Goal: Task Accomplishment & Management: Manage account settings

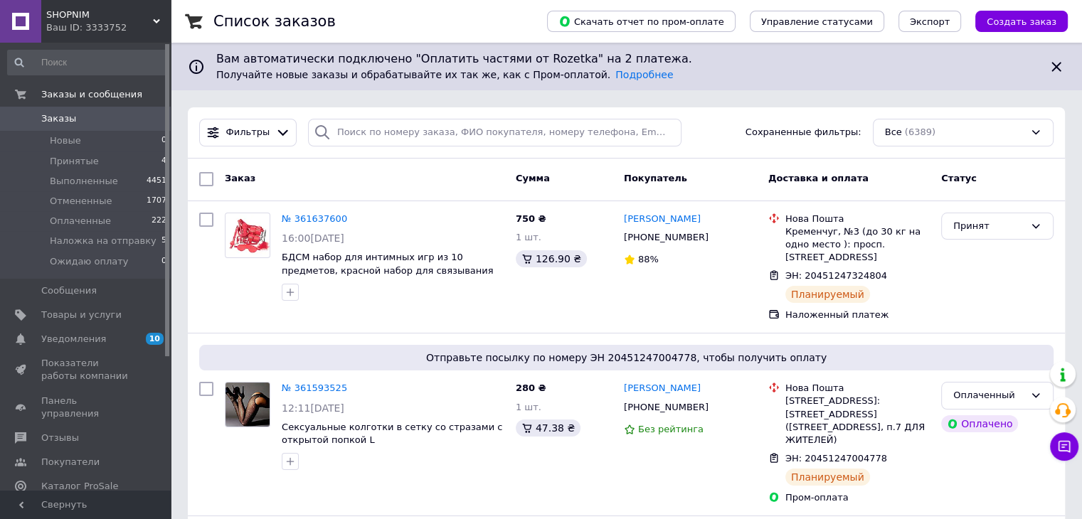
click at [65, 23] on div "Ваш ID: 3333752" at bounding box center [108, 27] width 124 height 13
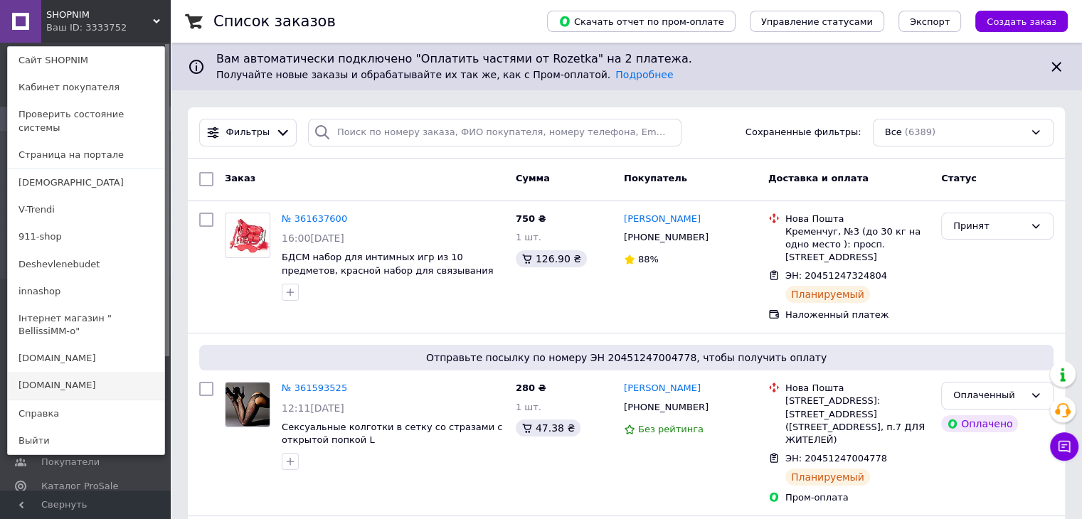
click at [60, 372] on link "[DOMAIN_NAME]" at bounding box center [86, 385] width 157 height 27
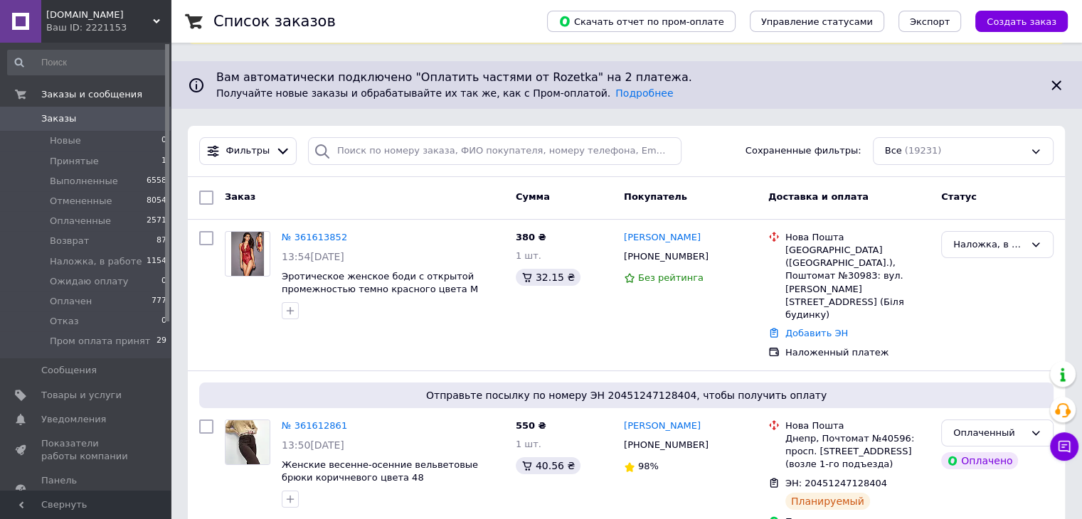
scroll to position [71, 0]
click at [68, 161] on span "Принятые" at bounding box center [74, 161] width 49 height 13
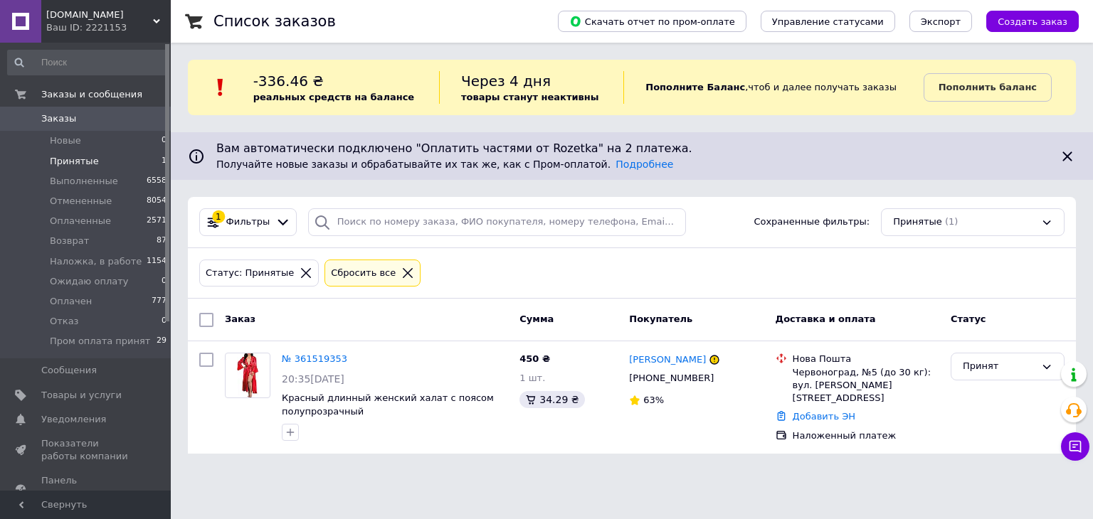
click at [68, 17] on span "[DOMAIN_NAME]" at bounding box center [99, 15] width 107 height 13
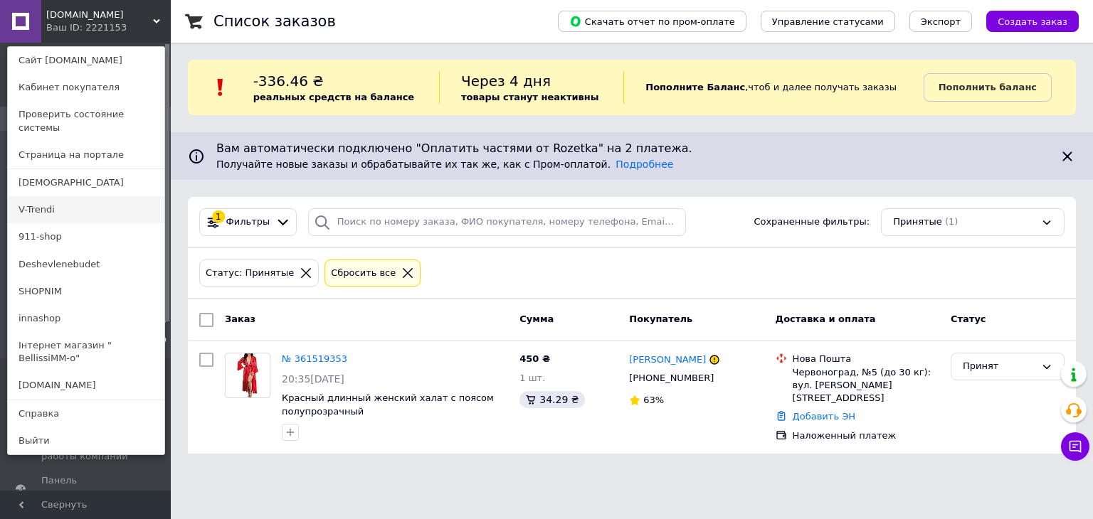
click at [55, 196] on link "V-Trendi" at bounding box center [86, 209] width 157 height 27
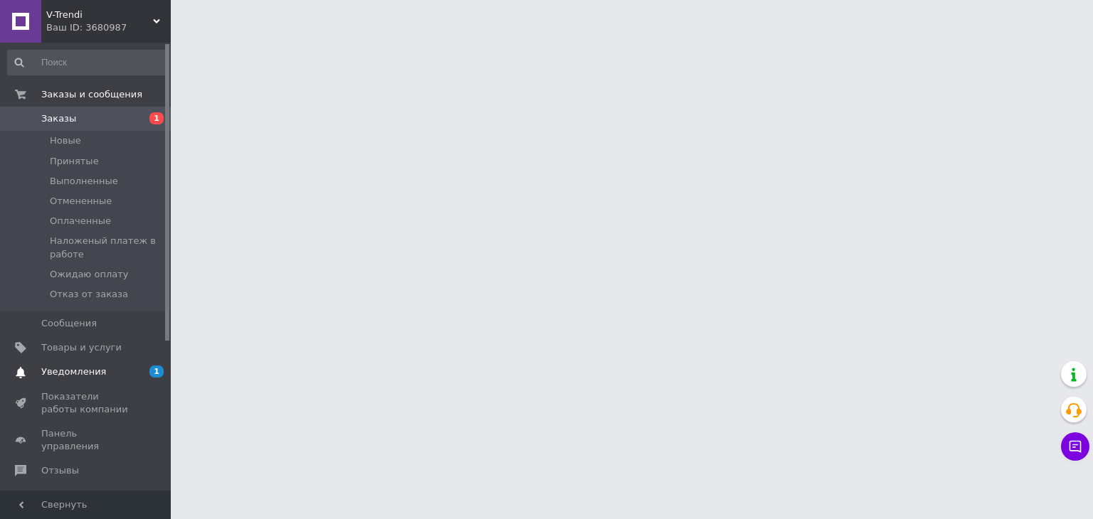
click at [70, 374] on span "Уведомления" at bounding box center [73, 372] width 65 height 13
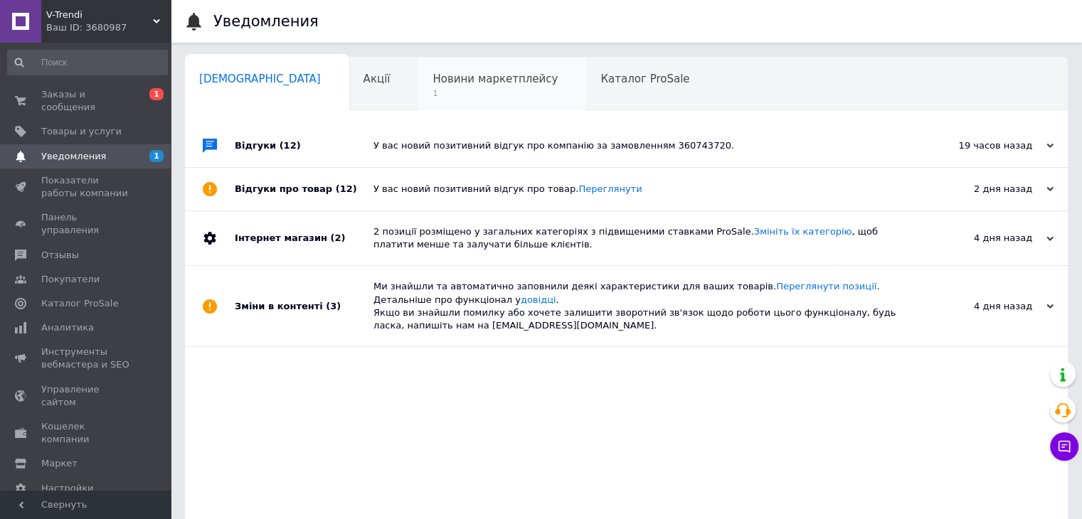
click at [423, 86] on div "Новини маркетплейсу 1" at bounding box center [502, 85] width 168 height 54
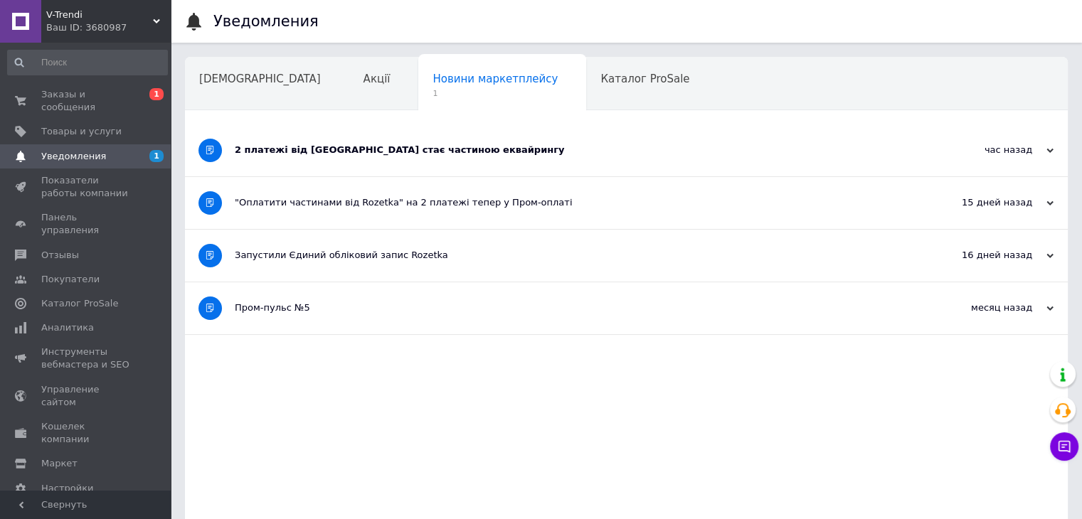
click at [364, 150] on div "2 платежі від [GEOGRAPHIC_DATA] стає частиною еквайрингу" at bounding box center [573, 150] width 677 height 13
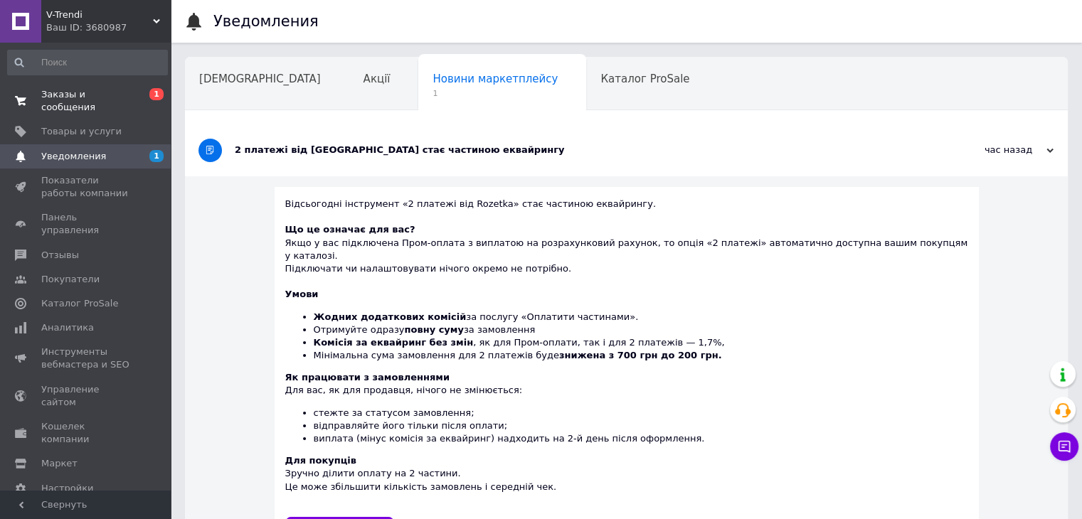
click at [95, 95] on span "Заказы и сообщения" at bounding box center [86, 101] width 90 height 26
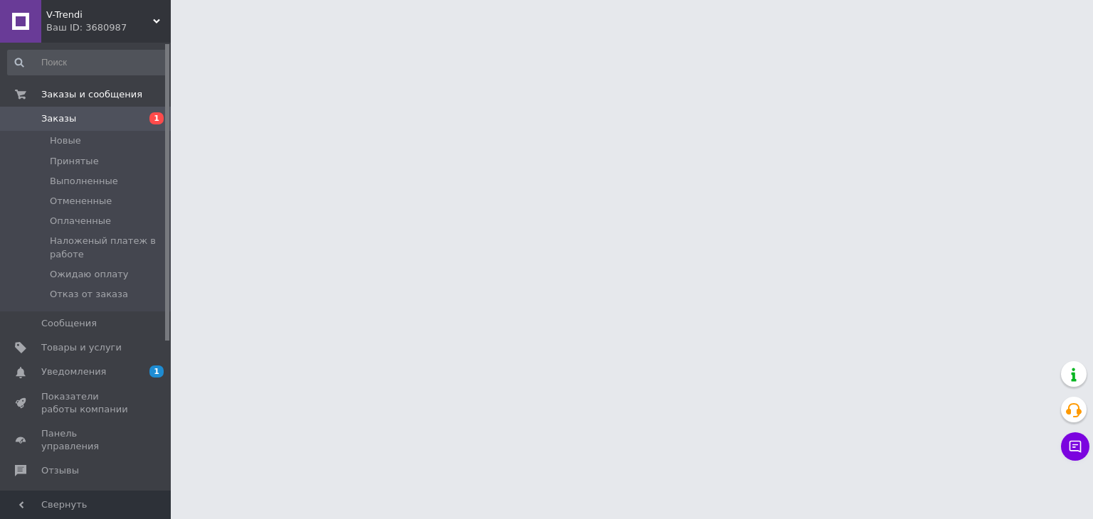
click at [65, 119] on span "Заказы" at bounding box center [58, 118] width 35 height 13
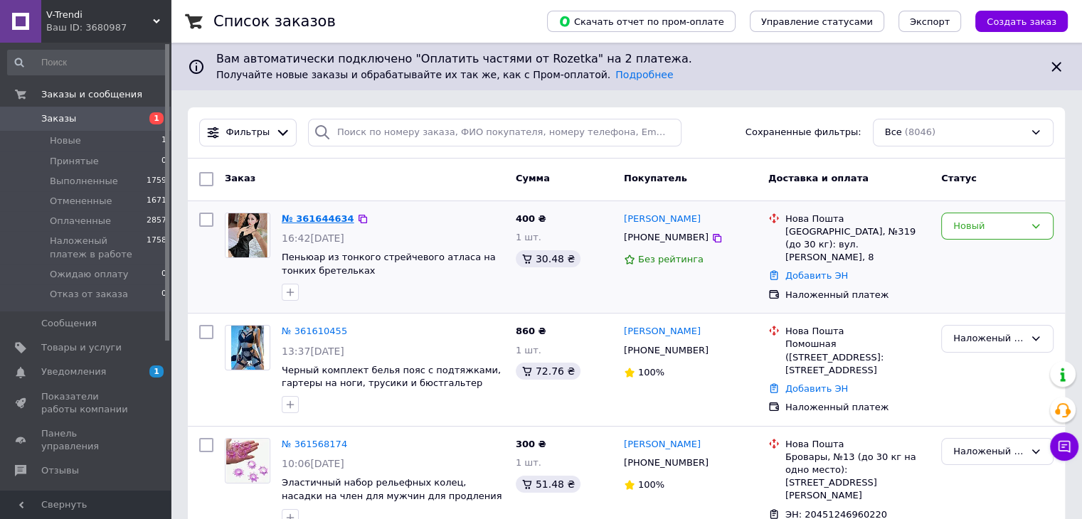
click at [316, 219] on link "№ 361644634" at bounding box center [318, 218] width 73 height 11
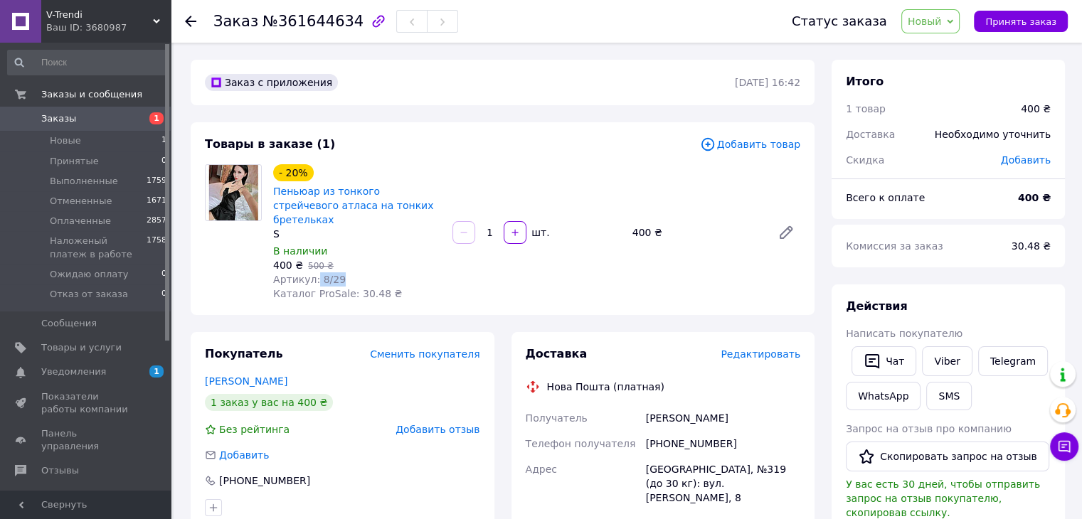
drag, startPoint x: 313, startPoint y: 265, endPoint x: 344, endPoint y: 265, distance: 31.3
click at [344, 272] on div "Артикул: 8/29" at bounding box center [357, 279] width 168 height 14
click at [319, 274] on span "Артикул: 8/29" at bounding box center [309, 279] width 73 height 11
drag, startPoint x: 316, startPoint y: 261, endPoint x: 344, endPoint y: 257, distance: 28.8
click at [344, 272] on div "Артикул: 8/29" at bounding box center [357, 279] width 168 height 14
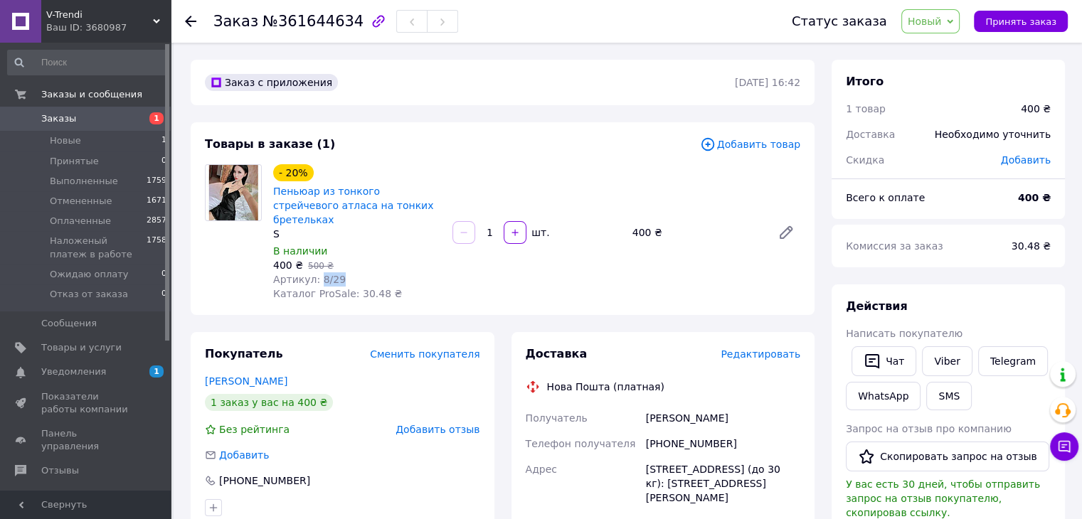
copy span "8/29"
click at [938, 17] on span "Новый" at bounding box center [925, 21] width 34 height 11
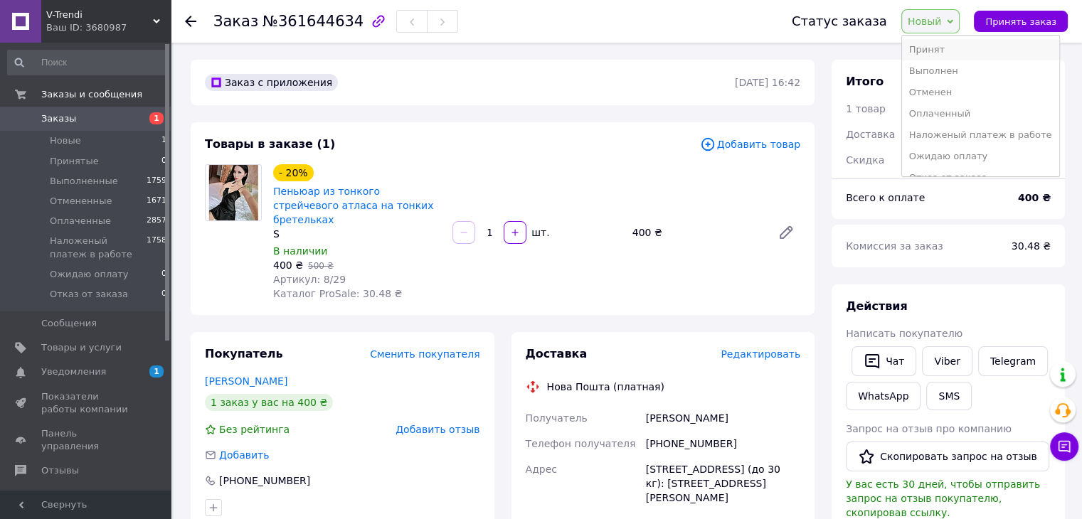
click at [940, 47] on li "Принят" at bounding box center [980, 49] width 157 height 21
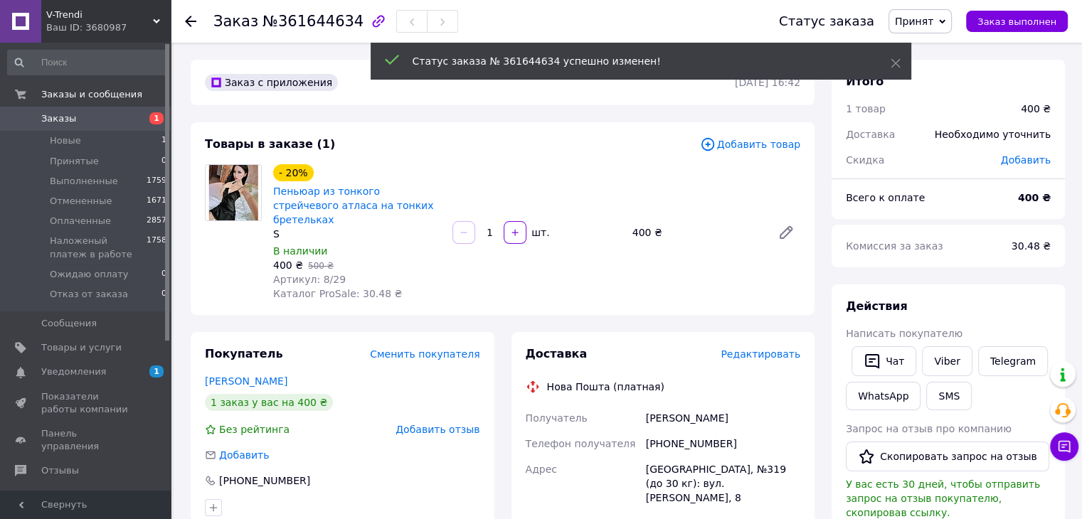
click at [80, 13] on span "V-Trendi" at bounding box center [99, 15] width 107 height 13
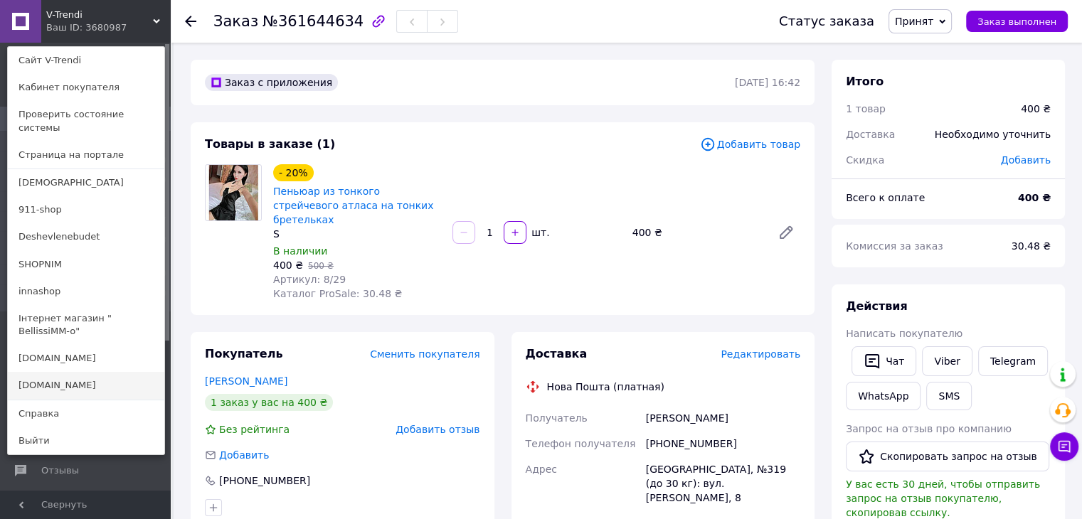
click at [73, 372] on link "[DOMAIN_NAME]" at bounding box center [86, 385] width 157 height 27
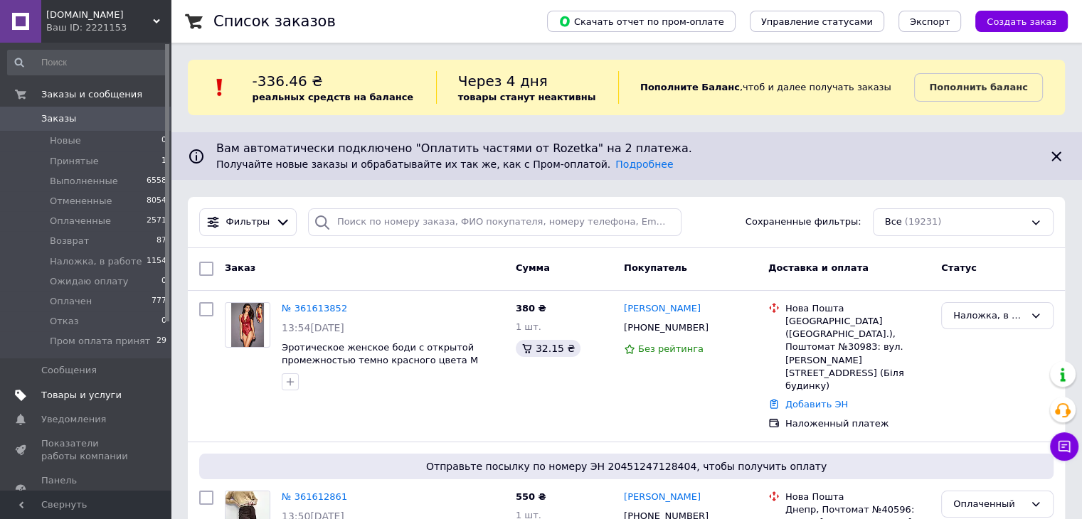
click at [77, 393] on span "Товары и услуги" at bounding box center [81, 395] width 80 height 13
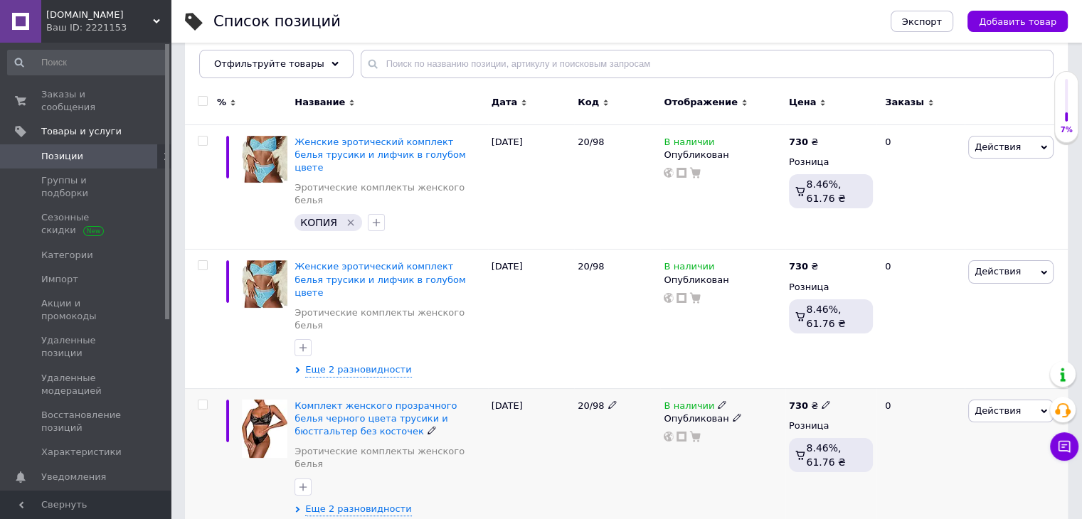
scroll to position [213, 0]
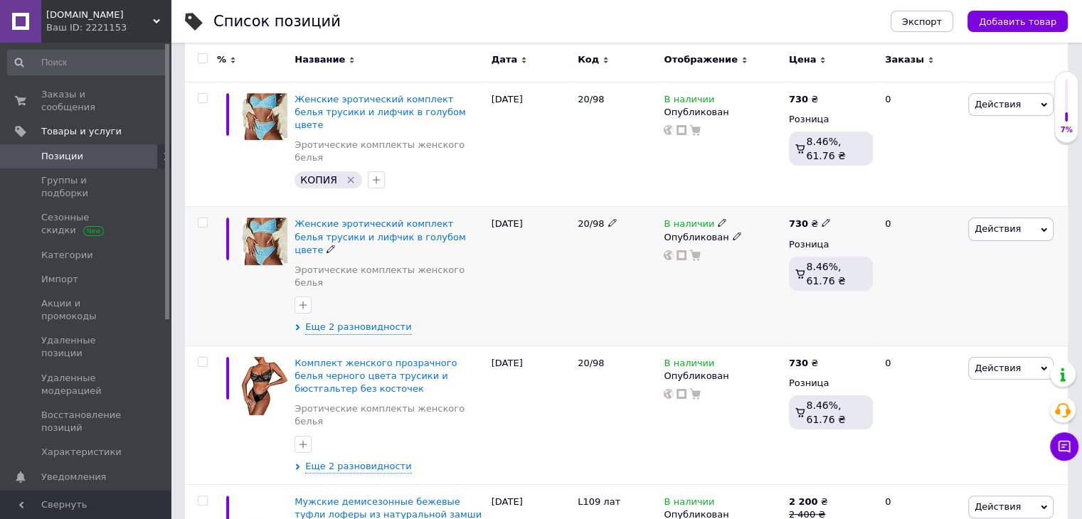
click at [592, 218] on span "20/98" at bounding box center [591, 223] width 26 height 11
copy div "20/98"
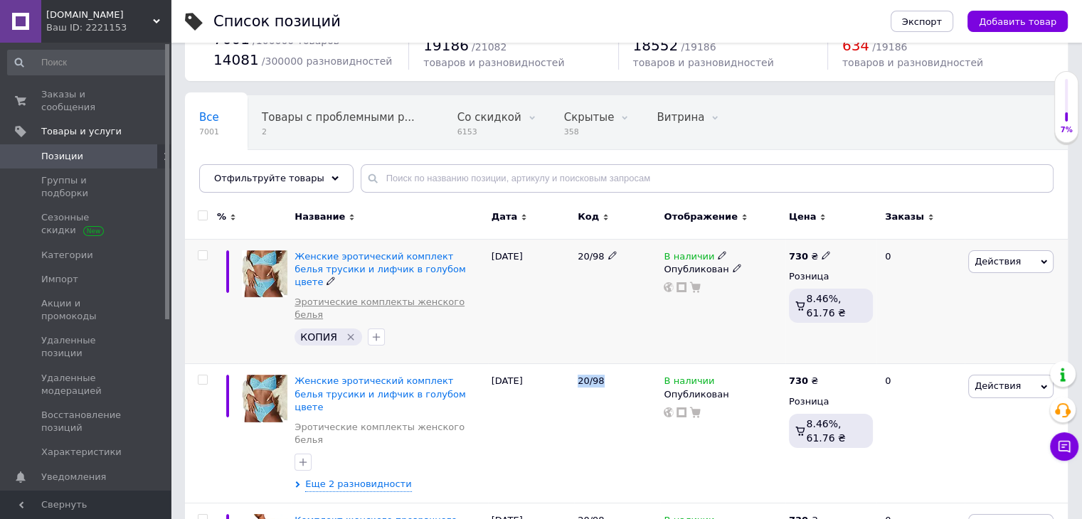
scroll to position [0, 0]
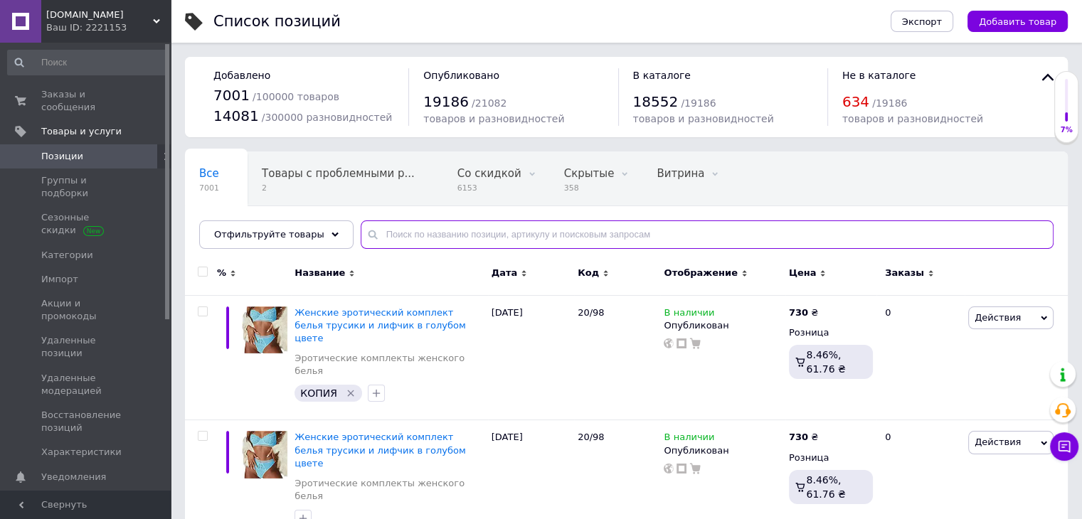
click at [421, 221] on input "text" at bounding box center [707, 235] width 693 height 28
paste input "20/98"
type input "20/98"
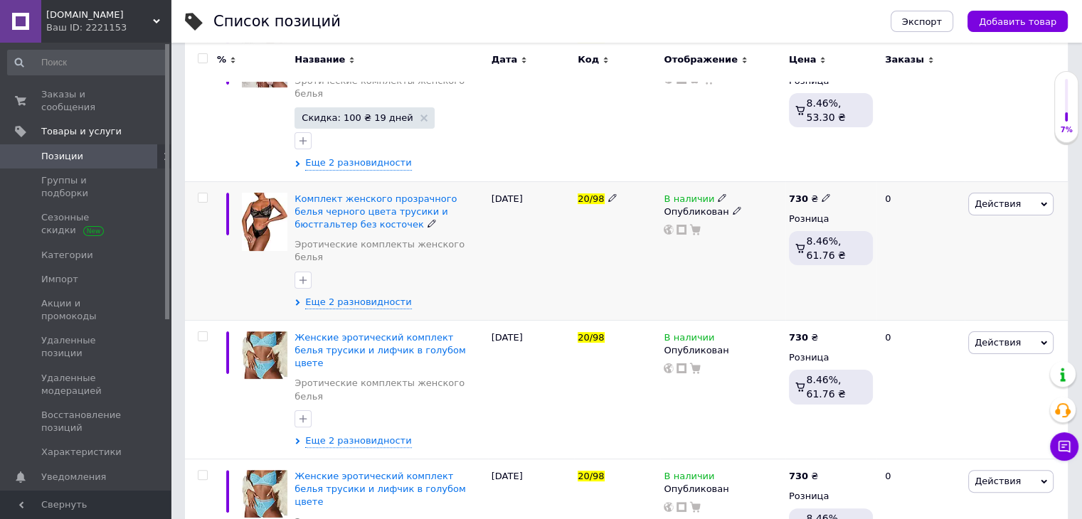
scroll to position [266, 0]
